Goal: Task Accomplishment & Management: Complete application form

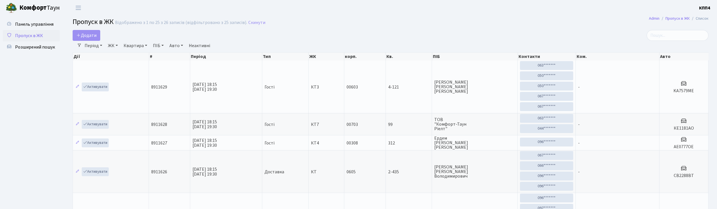
select select "25"
click at [97, 35] on link "Додати" at bounding box center [87, 35] width 28 height 11
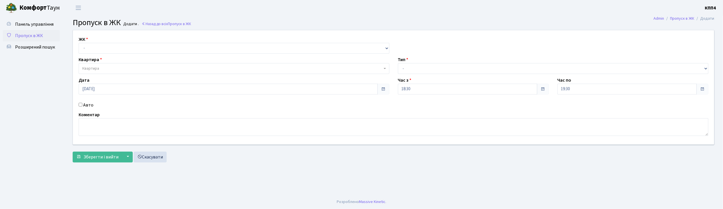
click at [79, 105] on input "Авто" at bounding box center [81, 105] width 4 height 4
checkbox input "true"
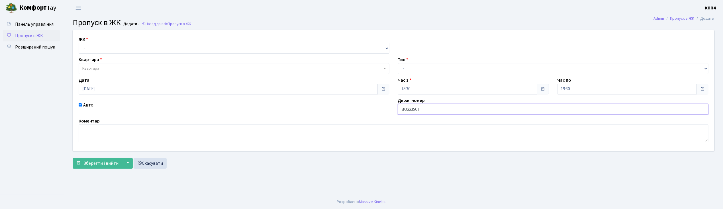
type input "ВО2235СІ"
click at [118, 51] on select "- КТ, вул. Регенераторна, 4 КТ2, просп. Соборності, 17 КТ3, вул. Березнева, 16 …" at bounding box center [234, 48] width 311 height 11
select select "271"
click at [79, 43] on select "- КТ, вул. Регенераторна, 4 КТ2, просп. Соборності, 17 КТ3, вул. Березнева, 16 …" at bounding box center [234, 48] width 311 height 11
select select
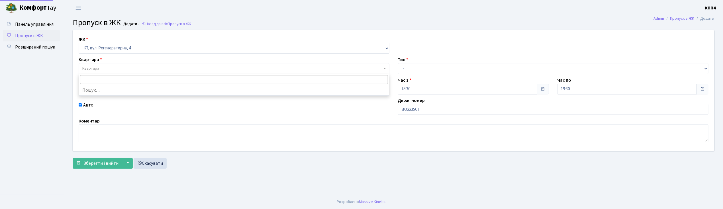
click at [122, 68] on span "Квартира" at bounding box center [232, 69] width 300 height 6
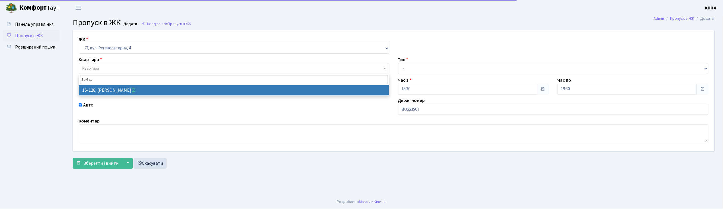
type input "15-128"
select select "8903"
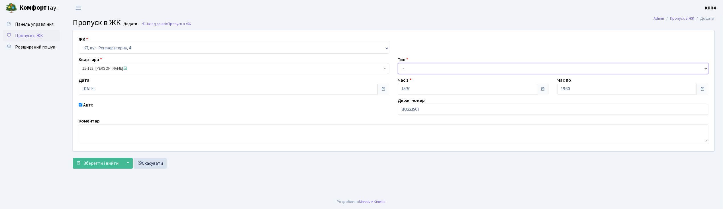
click at [424, 67] on select "- Доставка Таксі Гості Сервіс" at bounding box center [553, 68] width 311 height 11
select select "2"
click at [398, 63] on select "- Доставка Таксі Гості Сервіс" at bounding box center [553, 68] width 311 height 11
click at [110, 162] on span "Зберегти і вийти" at bounding box center [100, 163] width 35 height 6
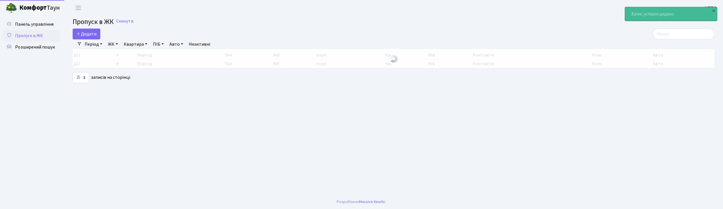
select select "25"
